Goal: Register for event/course

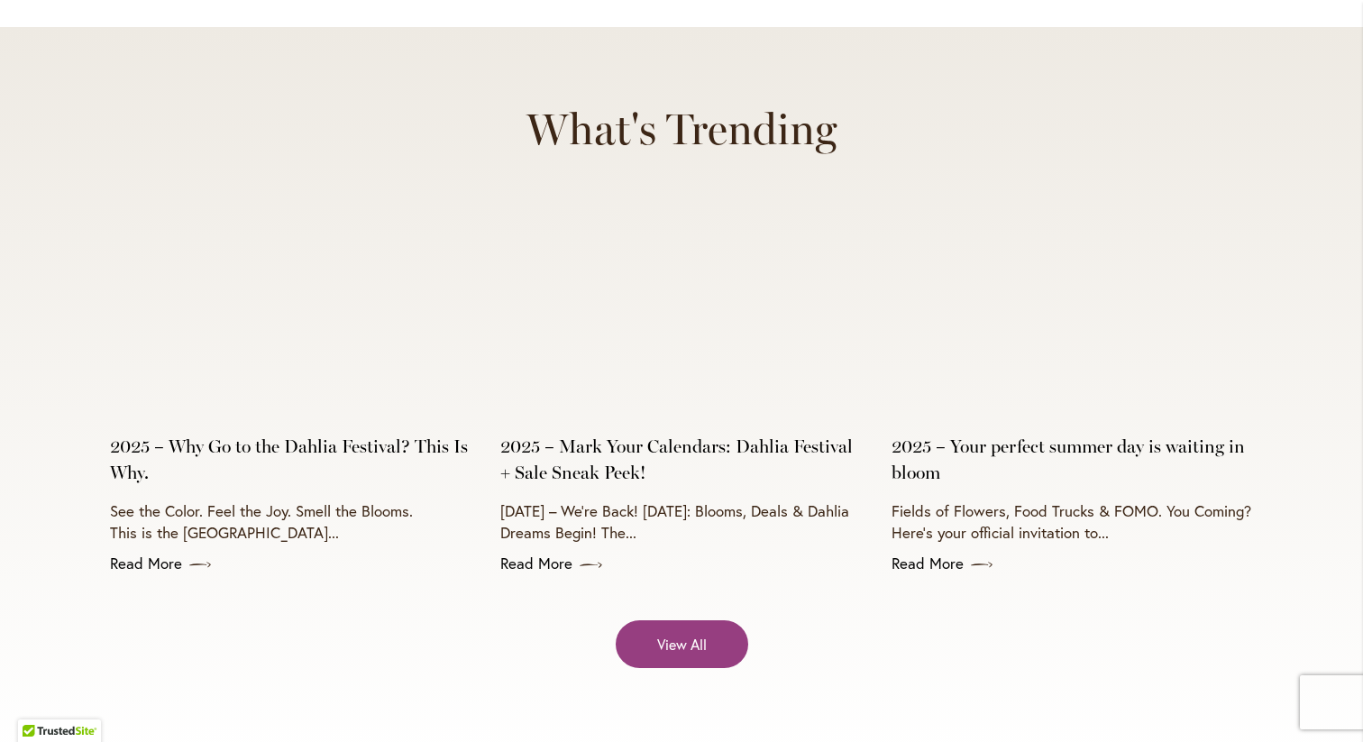
scroll to position [7128, 0]
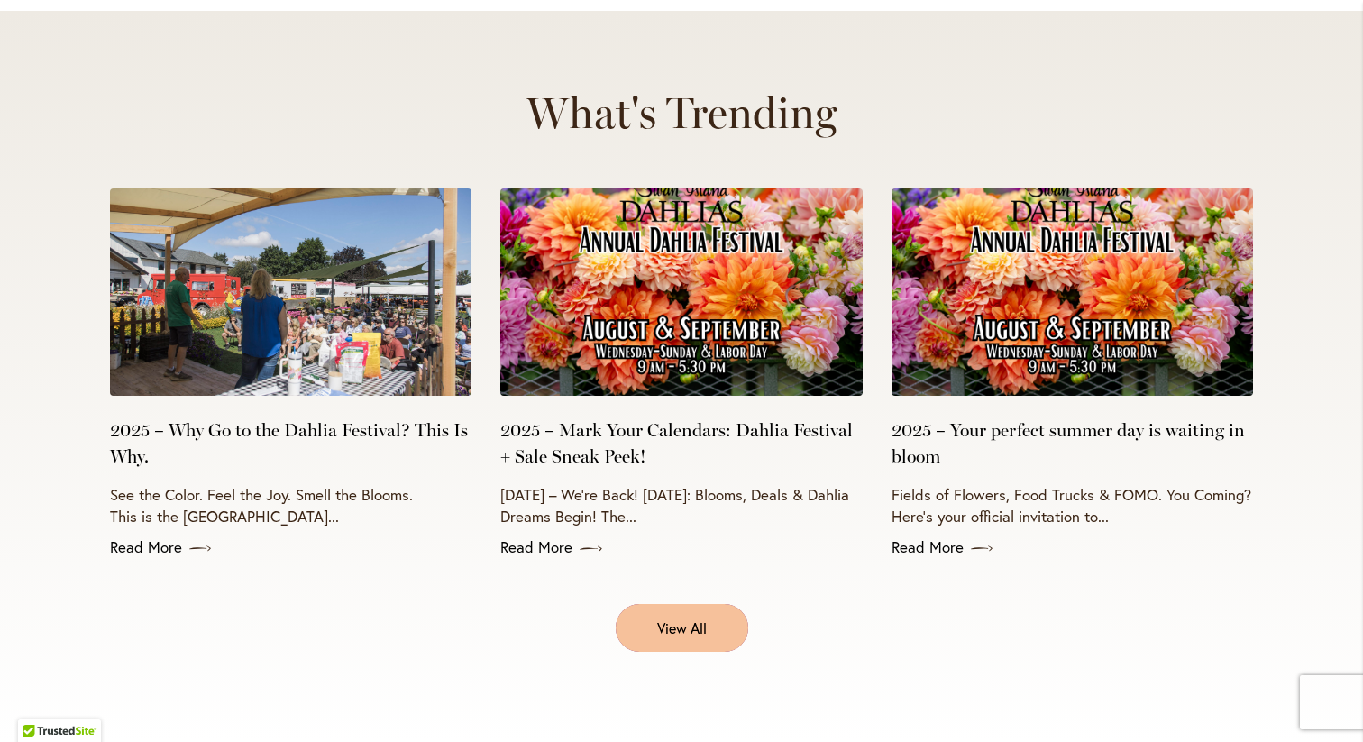
click at [673, 618] on span "View All" at bounding box center [682, 628] width 50 height 21
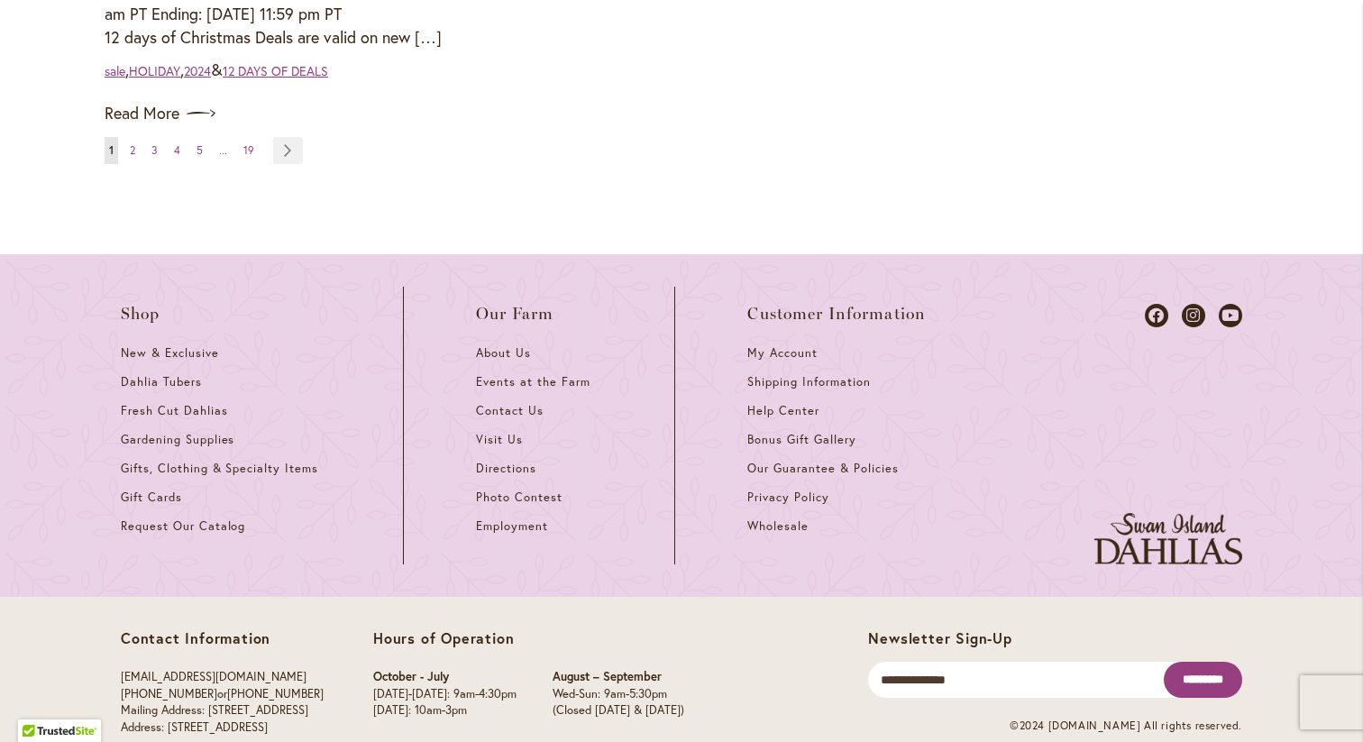
scroll to position [2400, 0]
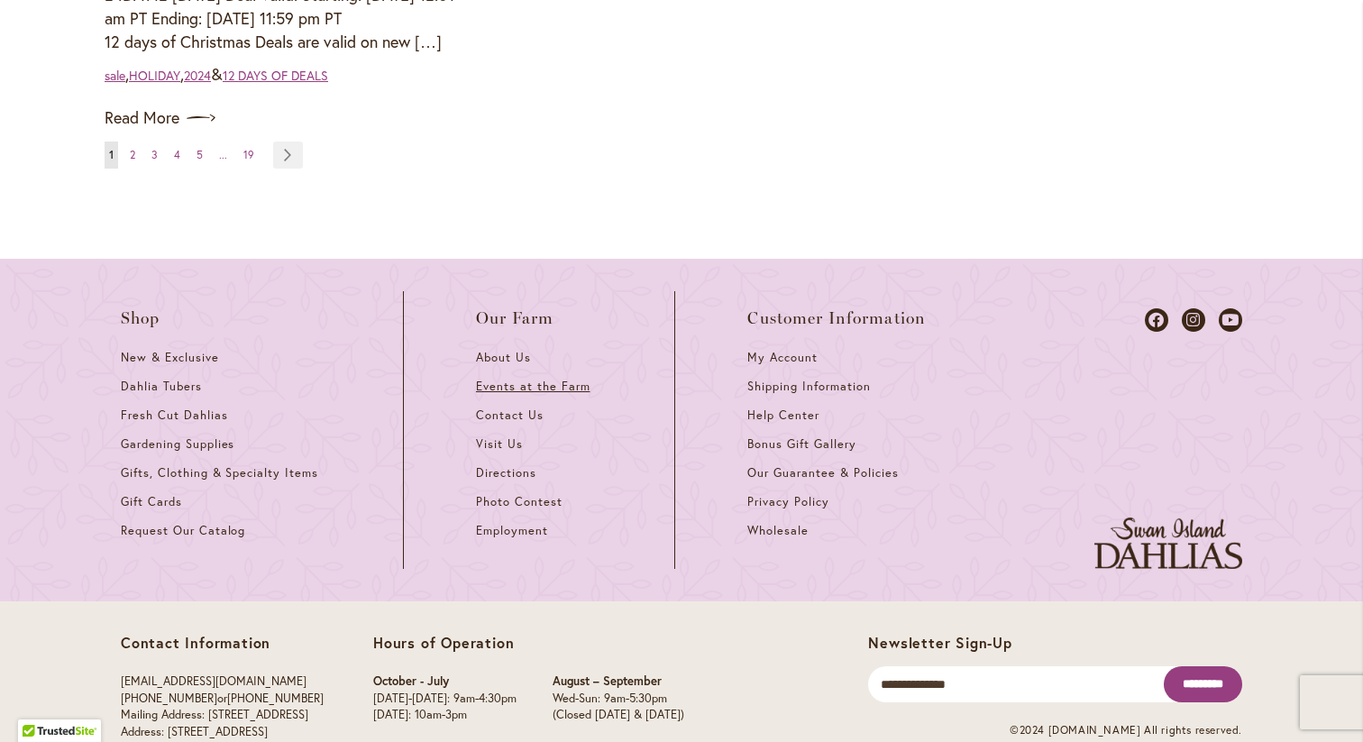
click at [490, 380] on span "Events at the Farm" at bounding box center [533, 386] width 114 height 15
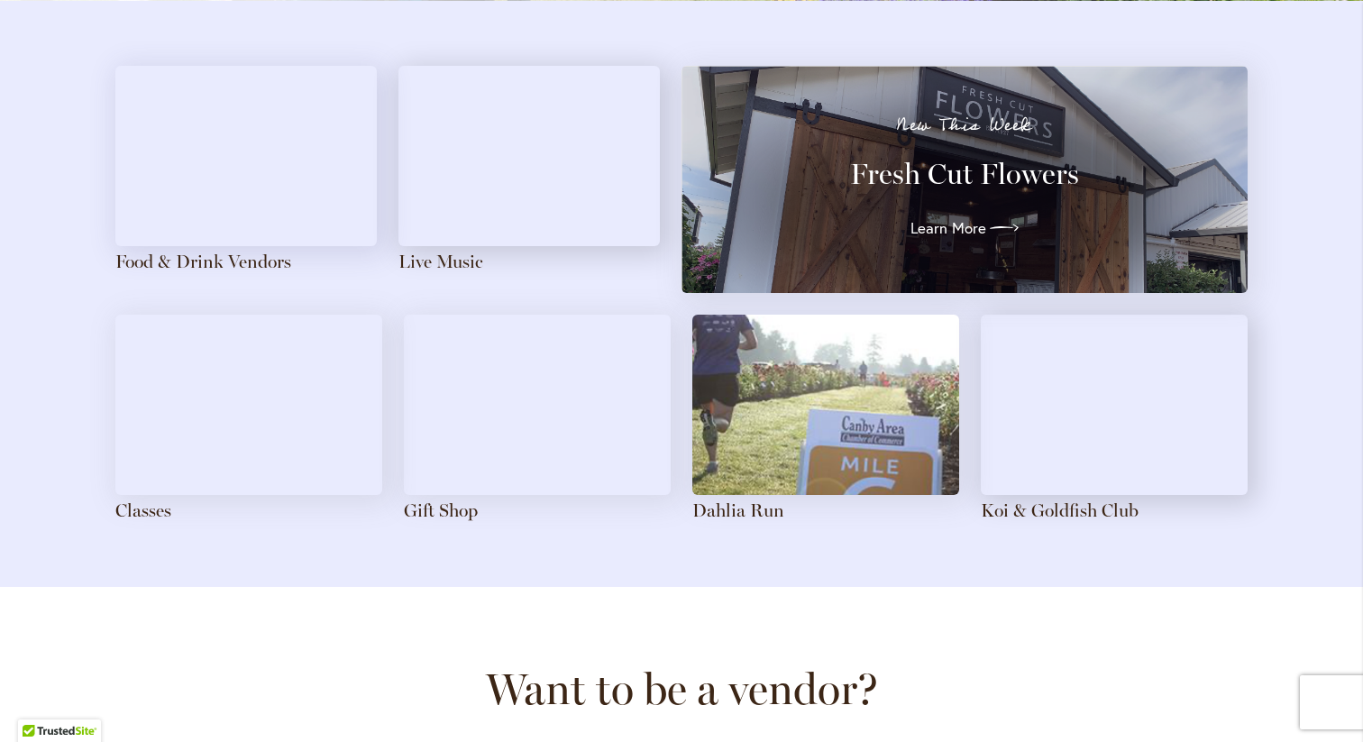
scroll to position [2000, 0]
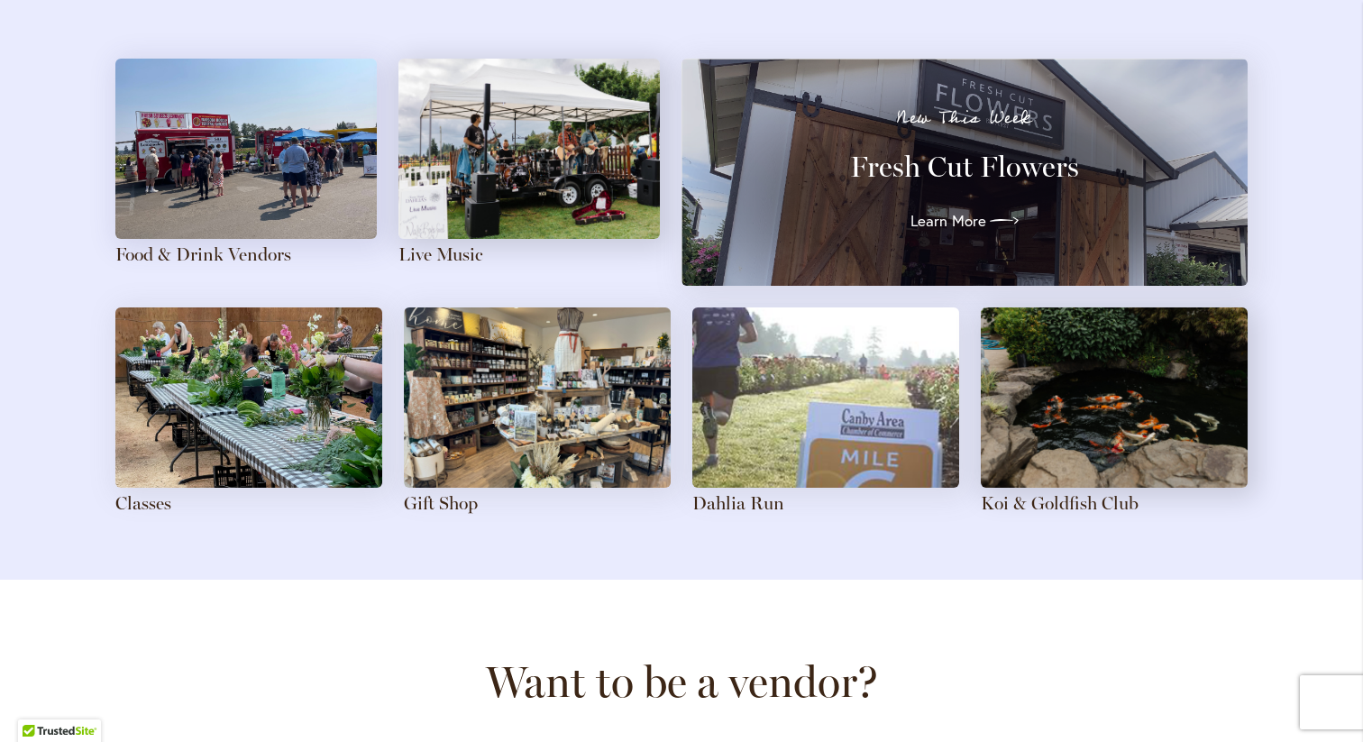
click at [292, 391] on img at bounding box center [248, 397] width 267 height 180
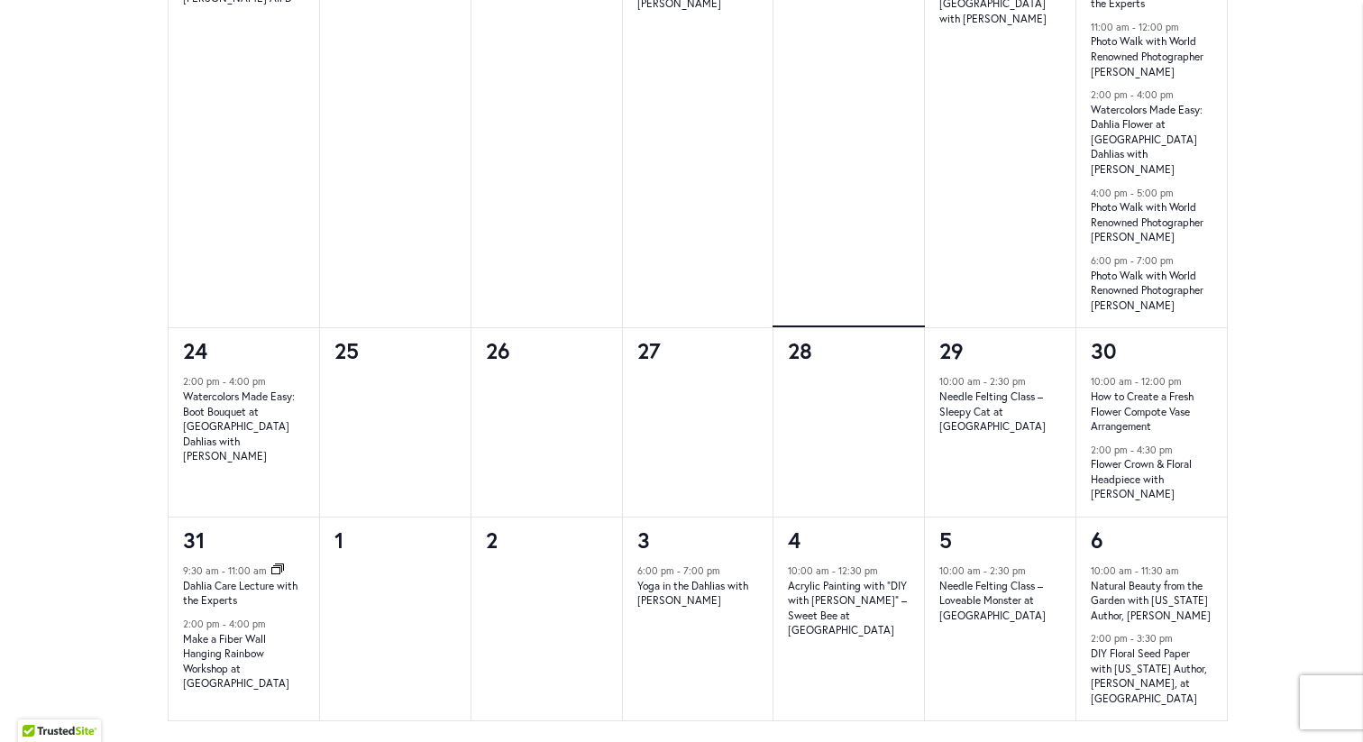
scroll to position [1743, 0]
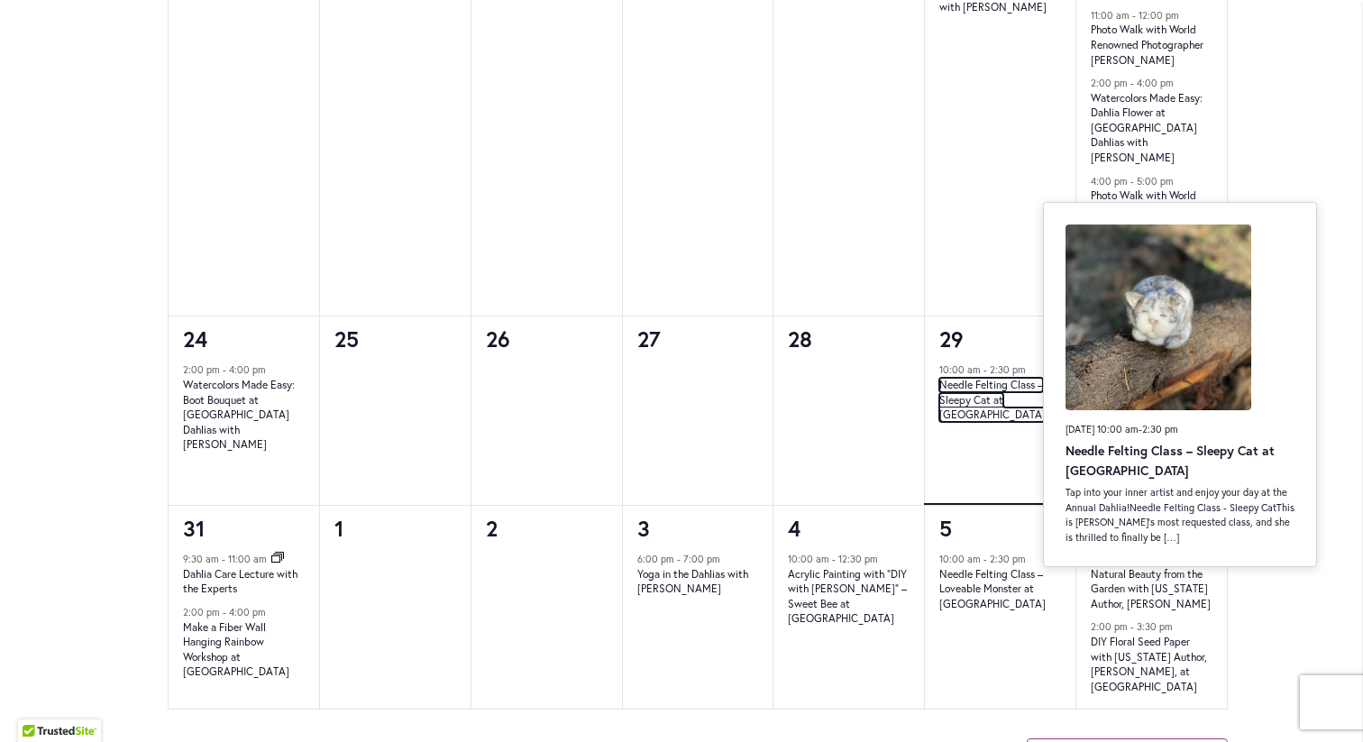
click at [975, 378] on link "Needle Felting Class – Sleepy Cat at Swan Island Dahlias" at bounding box center [992, 400] width 106 height 44
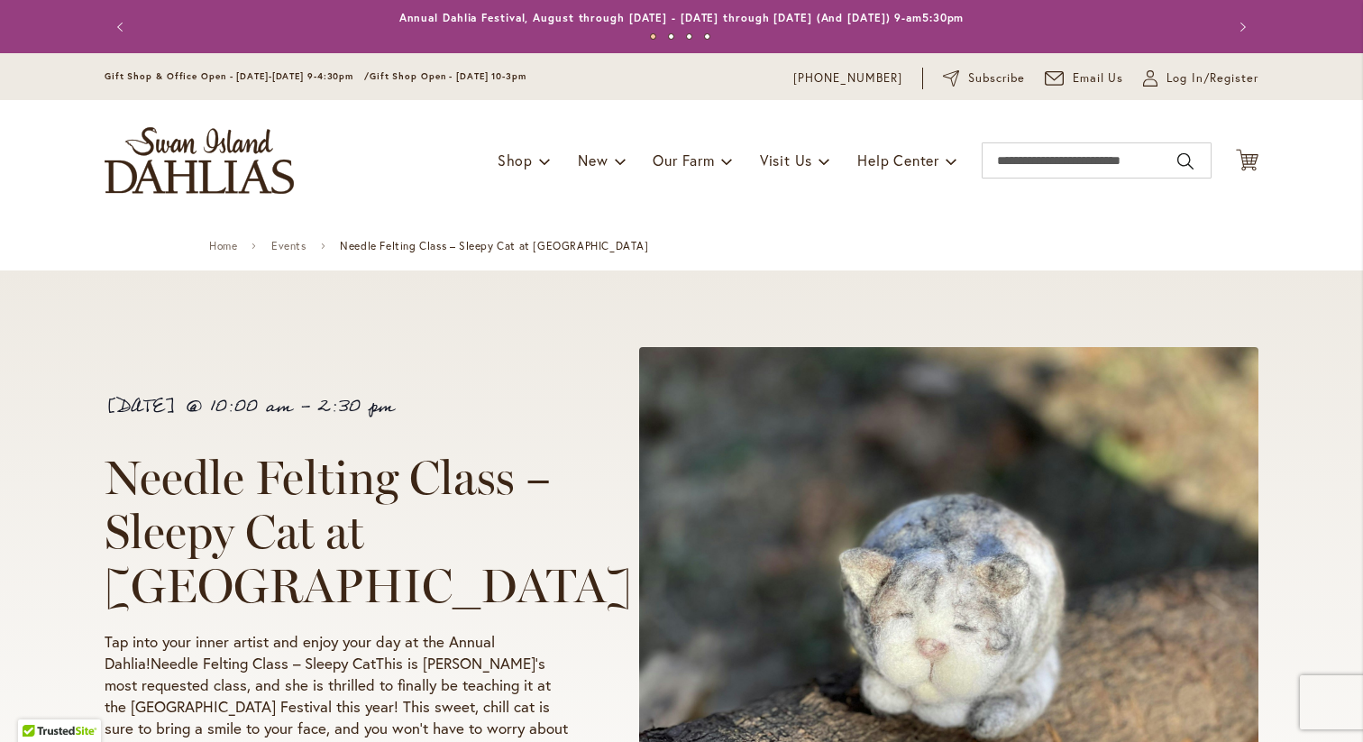
click at [1137, 358] on img at bounding box center [948, 634] width 619 height 574
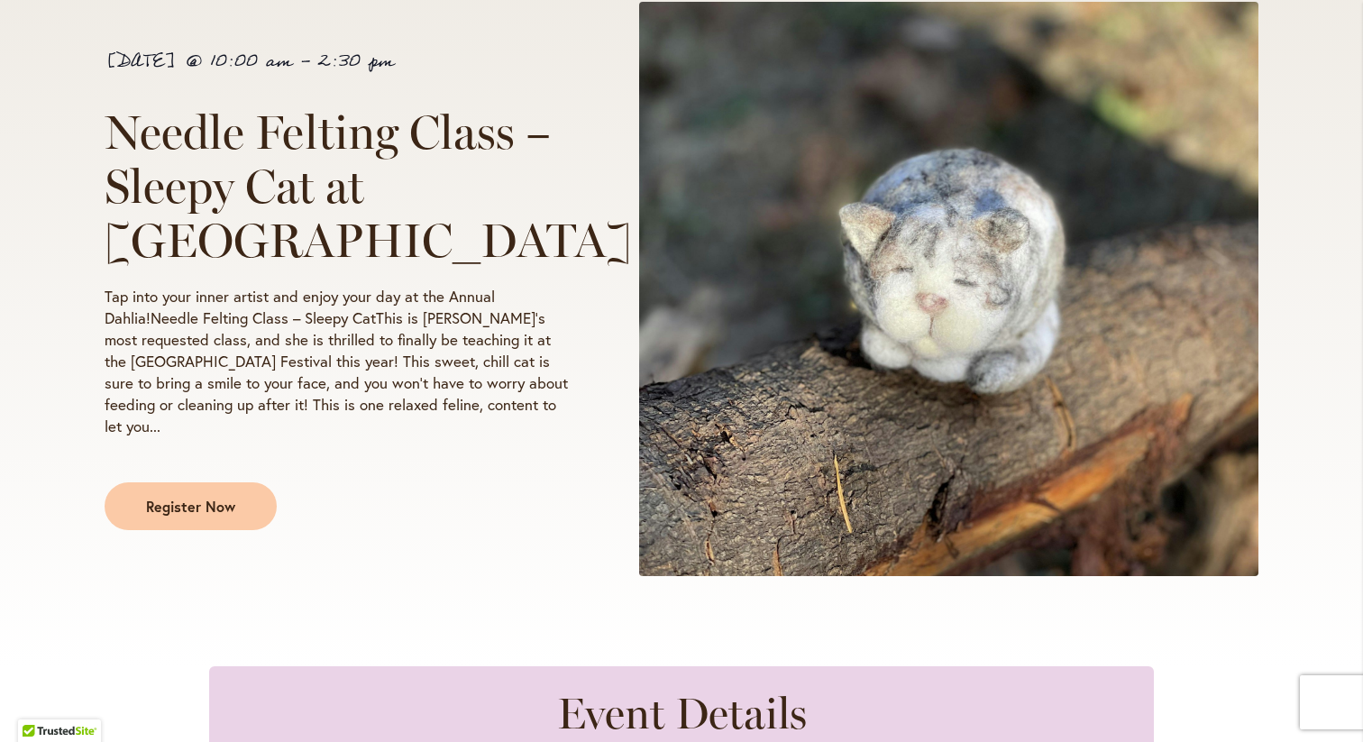
scroll to position [361, 0]
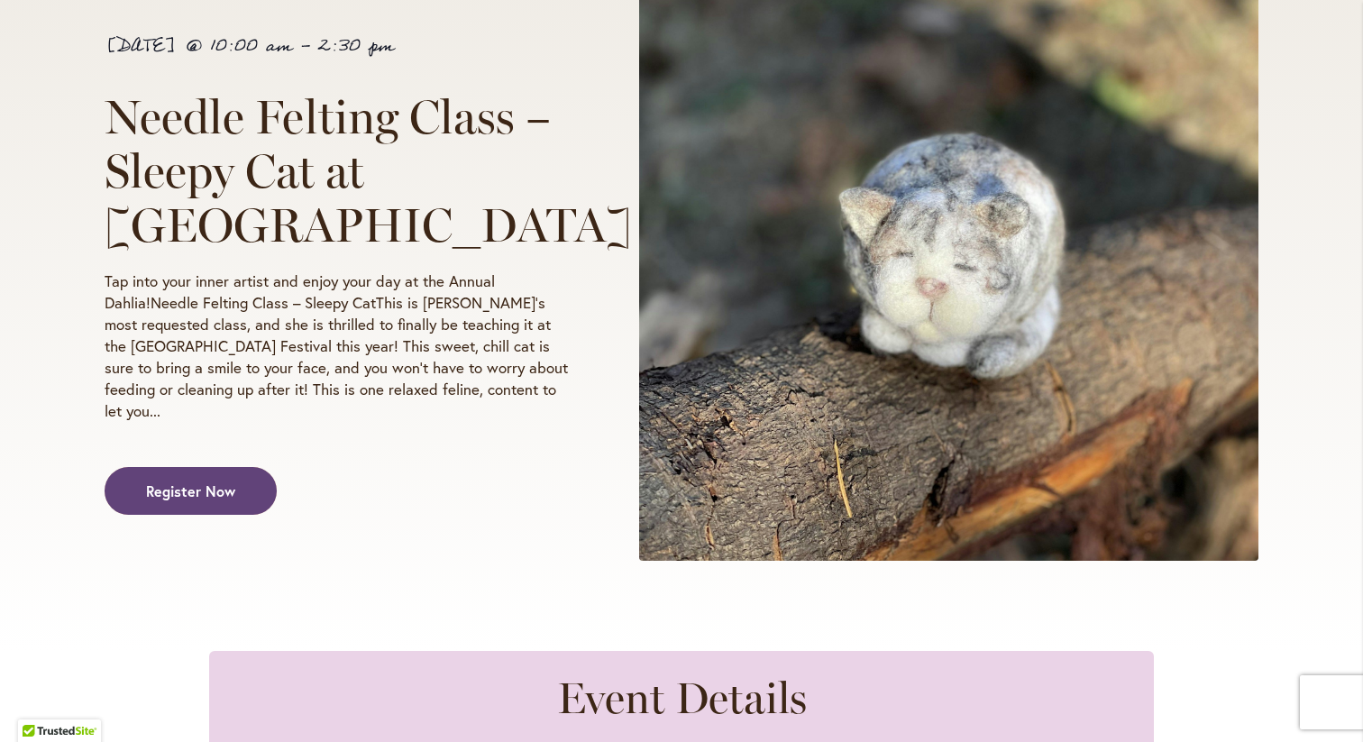
click at [169, 496] on link "Register Now" at bounding box center [191, 491] width 172 height 48
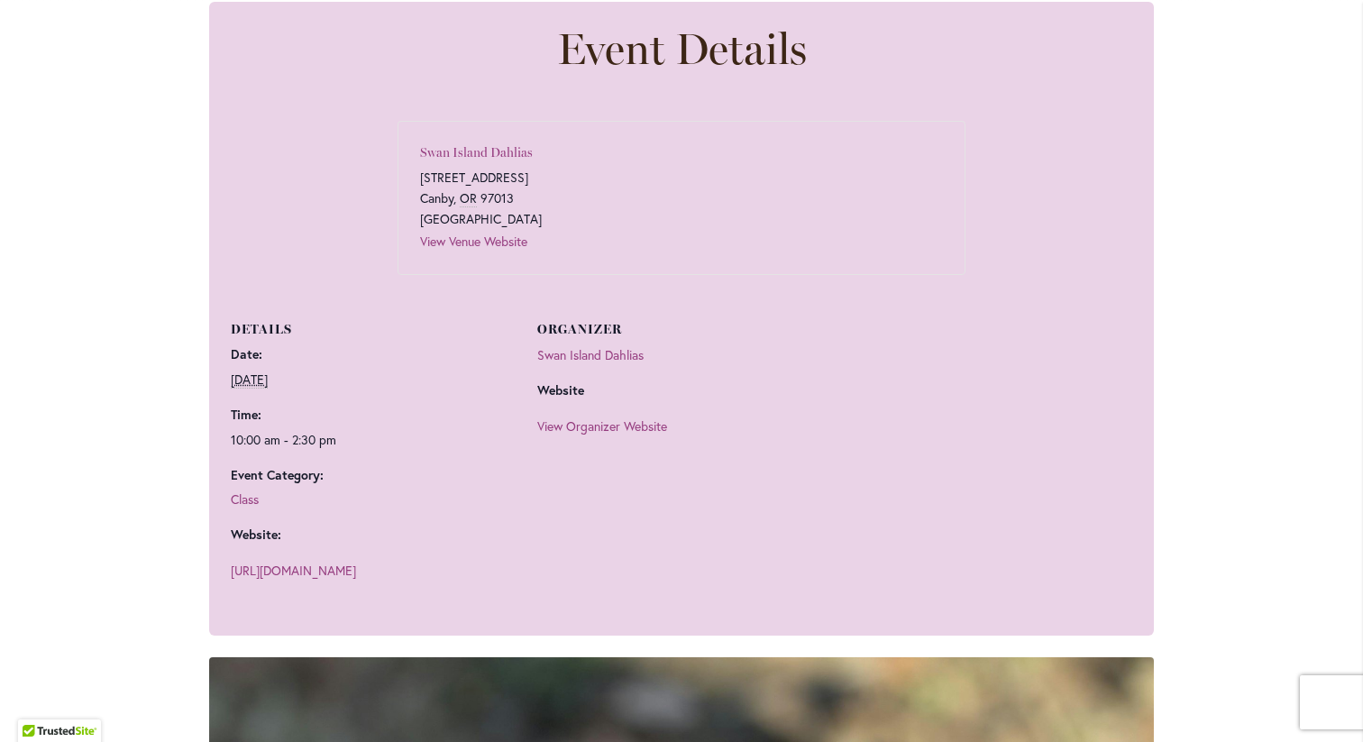
scroll to position [974, 0]
